Goal: Information Seeking & Learning: Learn about a topic

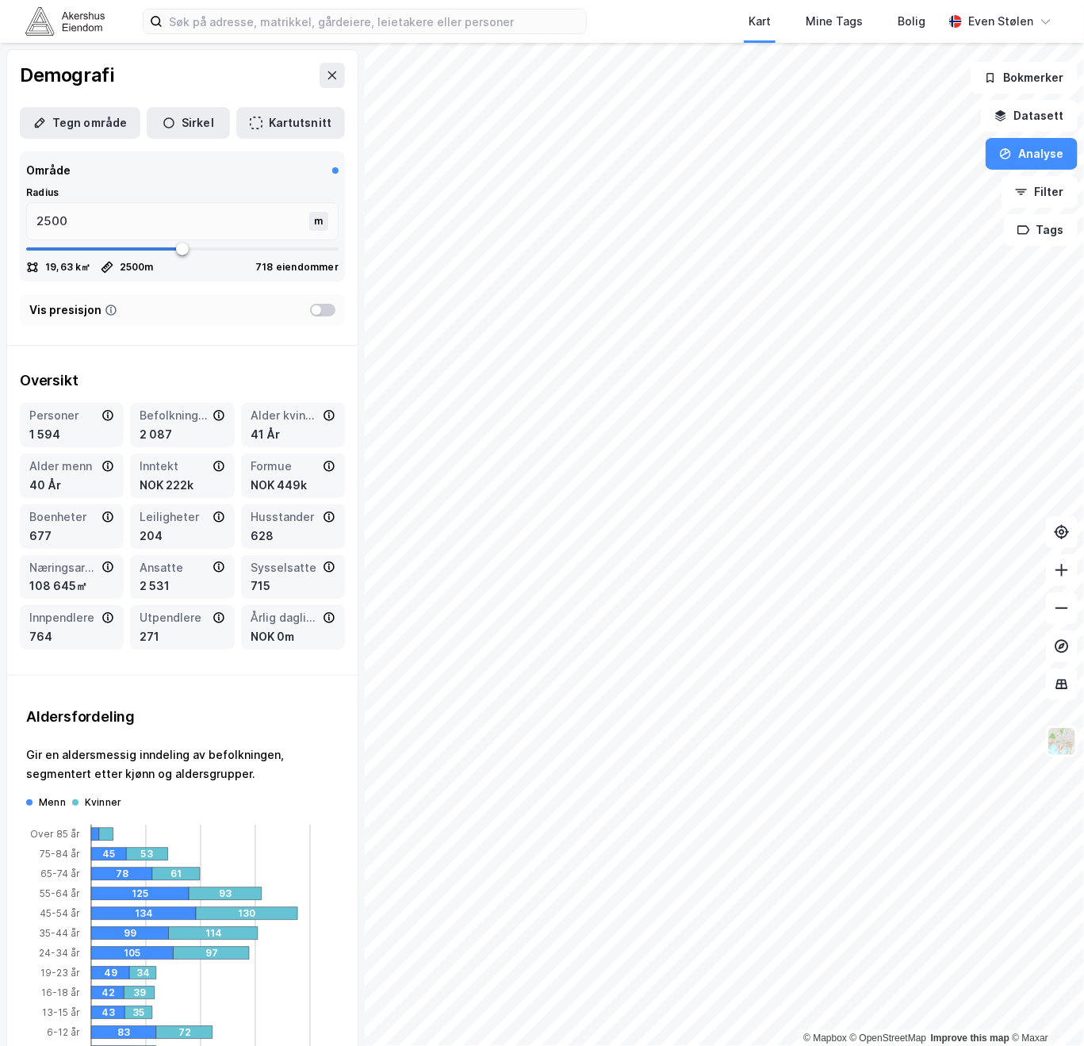
click at [327, 79] on button at bounding box center [332, 75] width 25 height 25
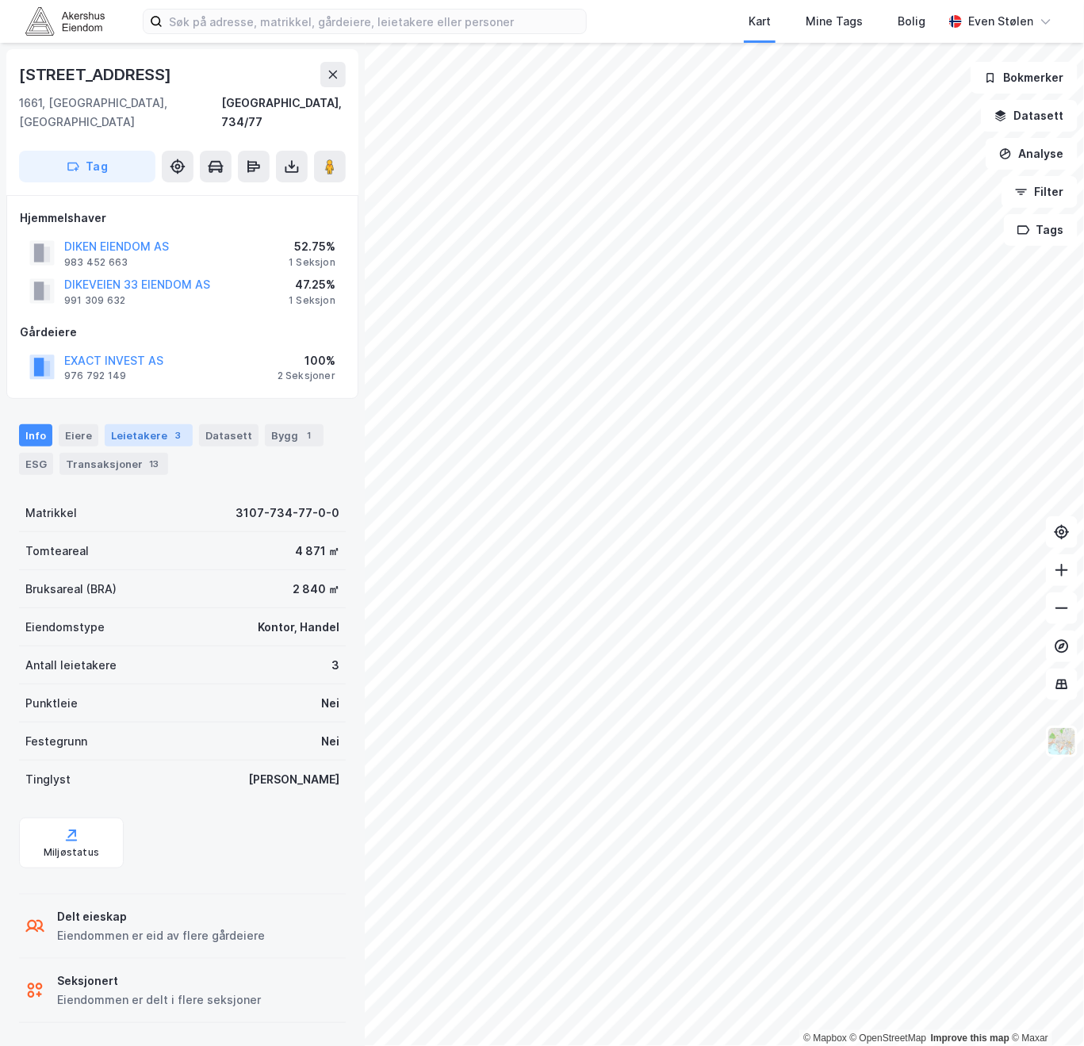
click at [157, 424] on div "Leietakere 3" at bounding box center [149, 435] width 88 height 22
